Goal: Task Accomplishment & Management: Use online tool/utility

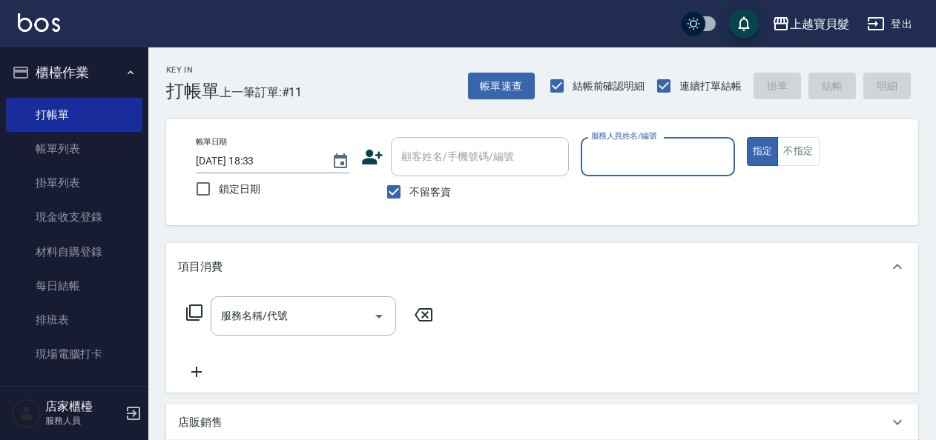
click at [610, 156] on input "服務人員姓名/編號" at bounding box center [657, 157] width 140 height 26
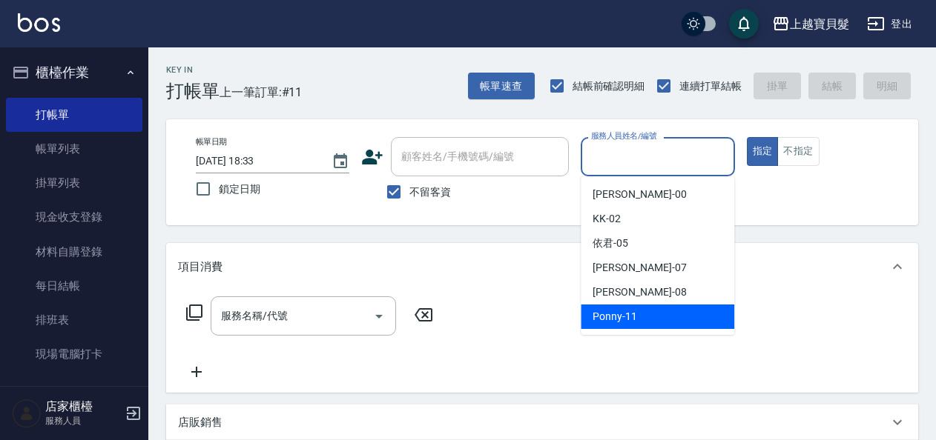
click at [603, 322] on span "Ponny -11" at bounding box center [614, 317] width 44 height 16
type input "Ponny-11"
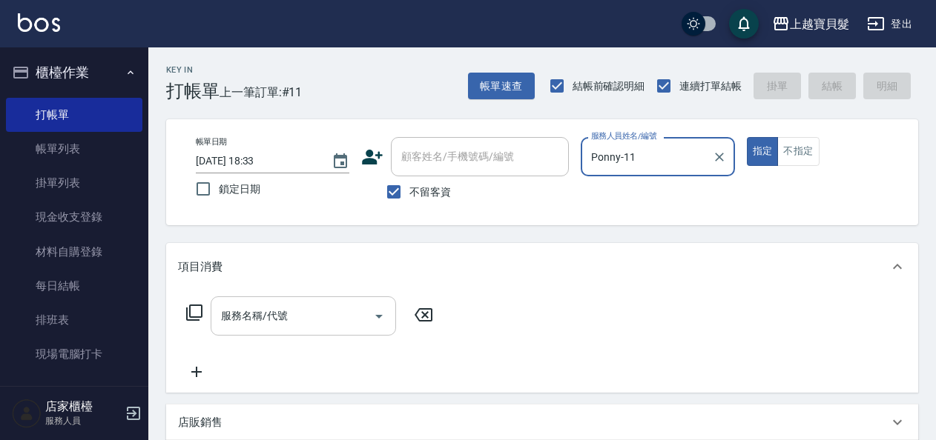
click at [251, 321] on input "服務名稱/代號" at bounding box center [292, 316] width 150 height 26
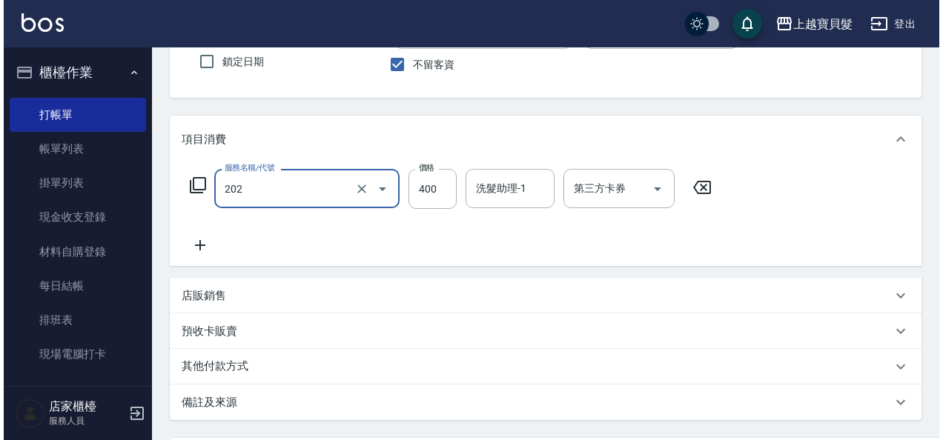
scroll to position [274, 0]
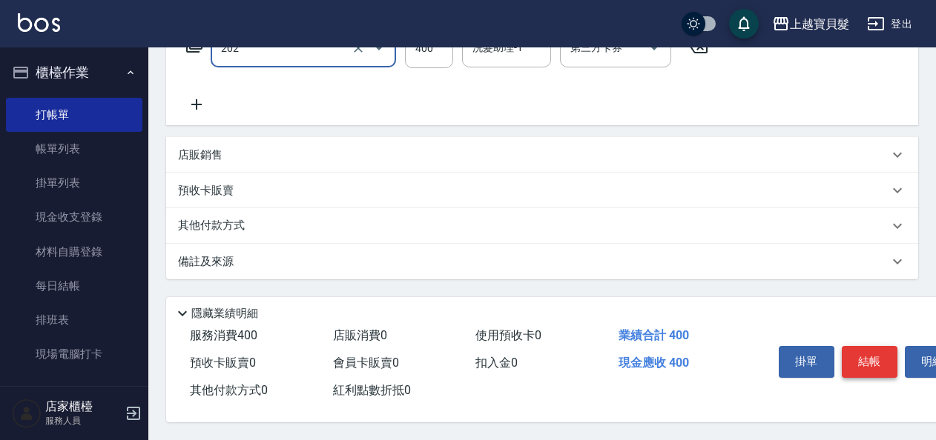
type input "剪髮(202)"
click at [868, 363] on button "結帳" at bounding box center [869, 361] width 56 height 31
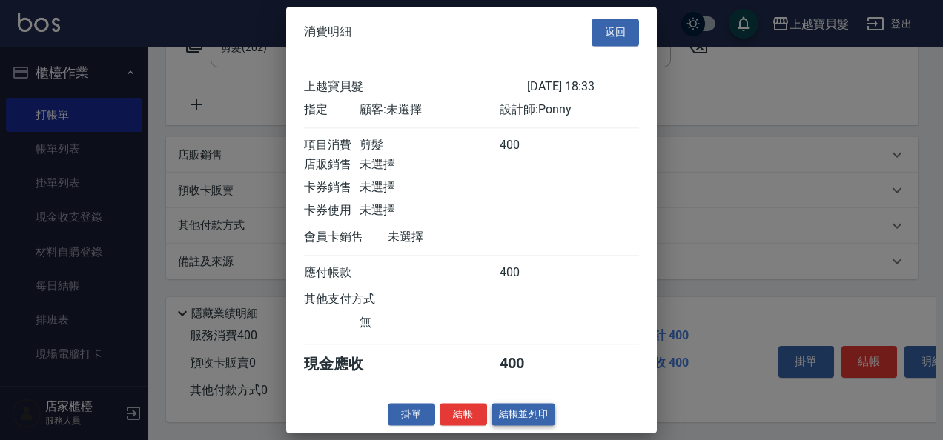
click at [529, 420] on button "結帳並列印" at bounding box center [524, 414] width 65 height 23
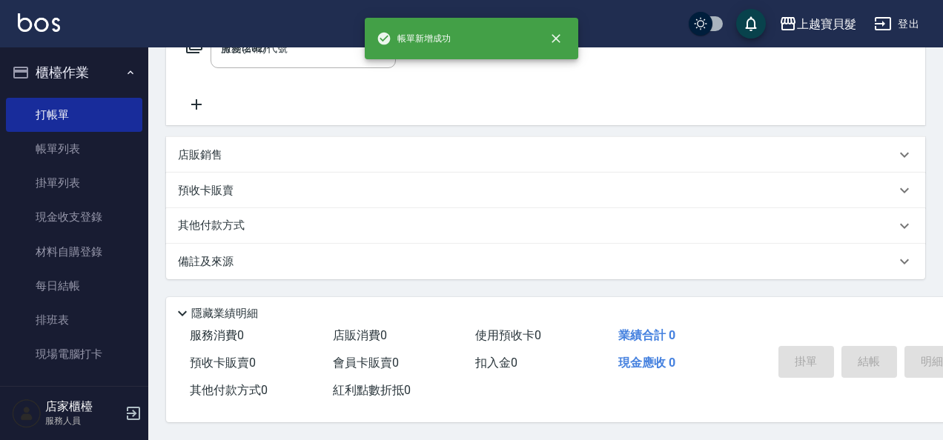
type input "[DATE] 19:08"
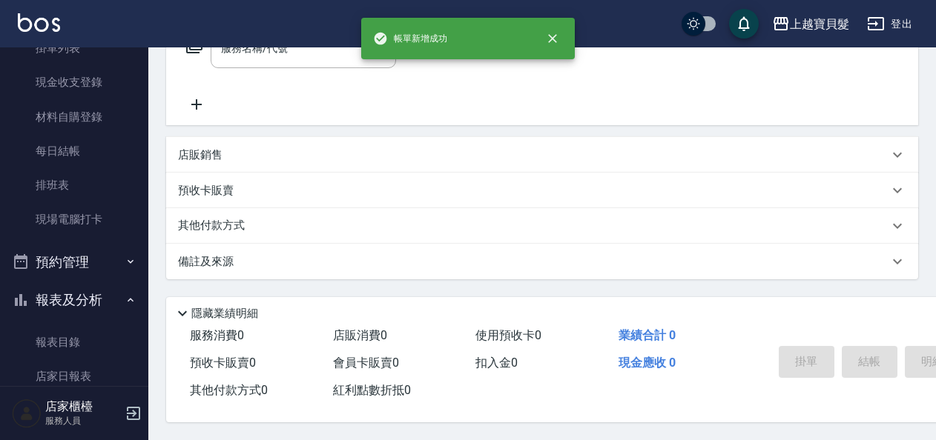
scroll to position [371, 0]
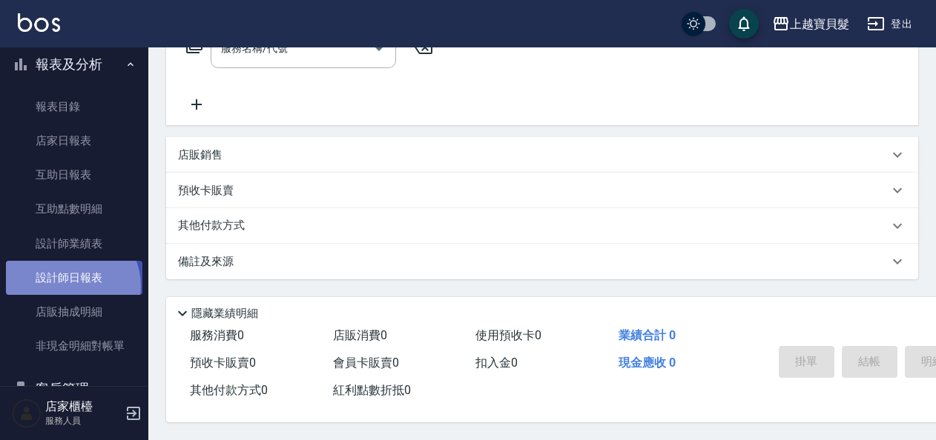
click at [67, 287] on link "設計師日報表" at bounding box center [74, 278] width 136 height 34
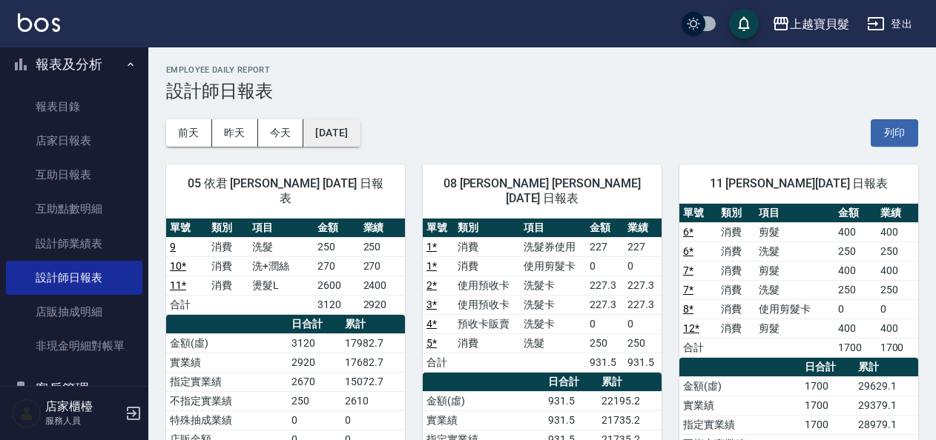
click at [332, 123] on button "[DATE]" at bounding box center [331, 132] width 56 height 27
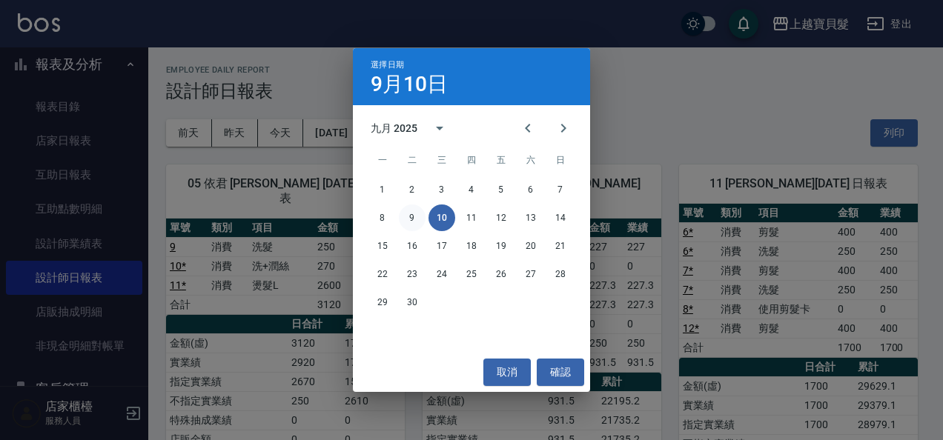
click at [411, 219] on button "9" at bounding box center [412, 218] width 27 height 27
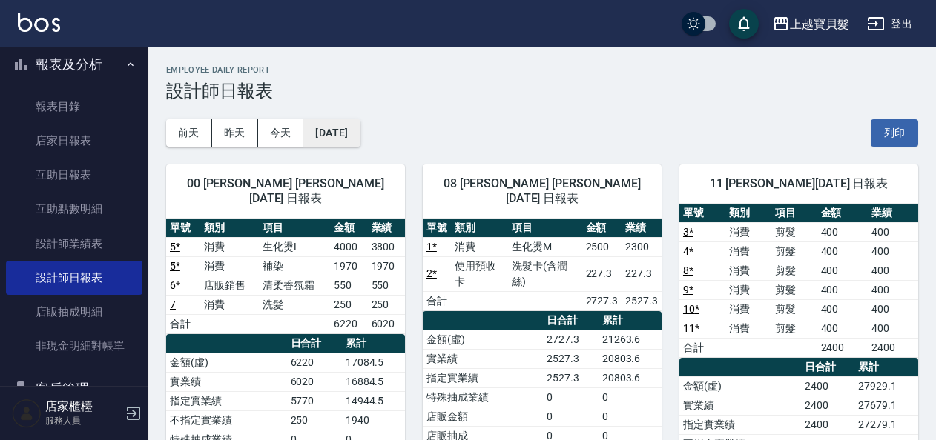
click at [360, 136] on button "[DATE]" at bounding box center [331, 132] width 56 height 27
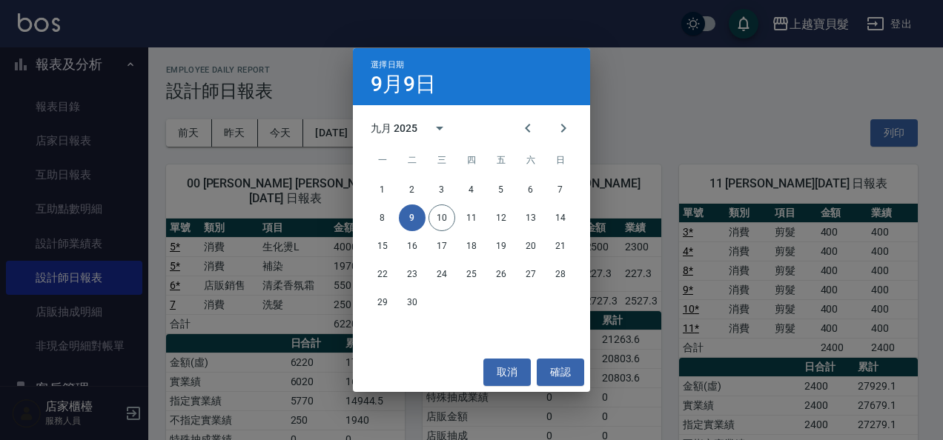
click at [624, 128] on div "選擇日期 9月9日 九月 2025 一 二 三 四 五 六 日 1 2 3 4 5 6 7 8 9 10 11 12 13 14 15 16 17 18 19…" at bounding box center [471, 220] width 943 height 440
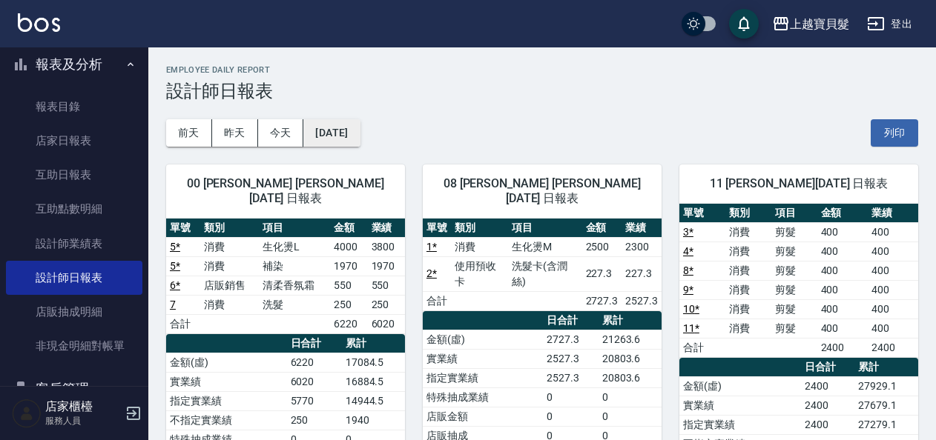
click at [344, 130] on button "[DATE]" at bounding box center [331, 132] width 56 height 27
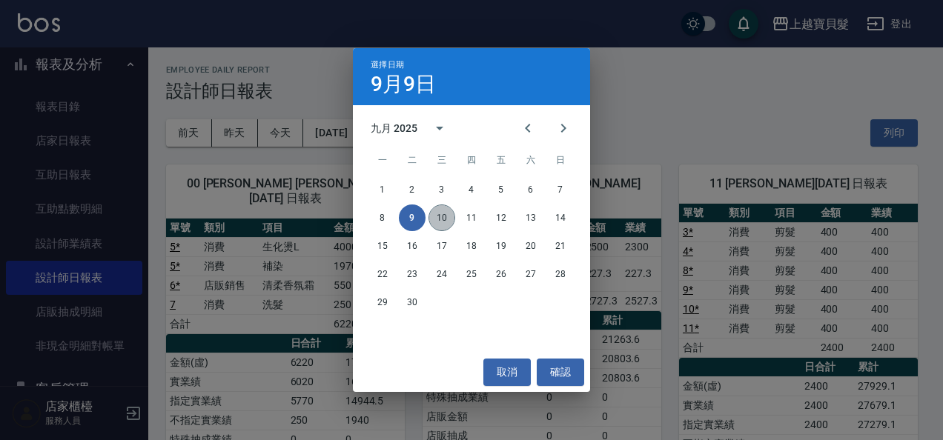
click at [454, 217] on button "10" at bounding box center [442, 218] width 27 height 27
